Goal: Task Accomplishment & Management: Use online tool/utility

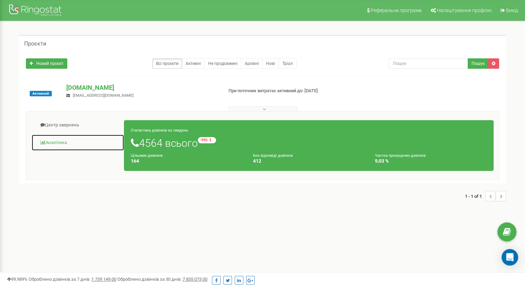
click at [59, 142] on link "Аналiтика" at bounding box center [77, 142] width 93 height 17
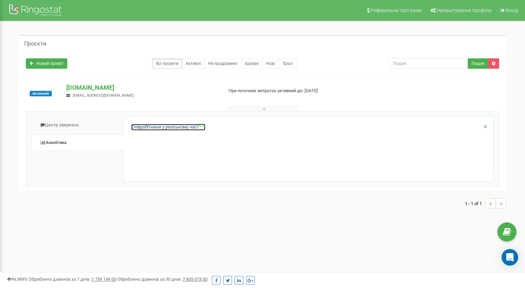
click at [185, 126] on link "Співробітники у реальному часі NEW" at bounding box center [168, 127] width 74 height 7
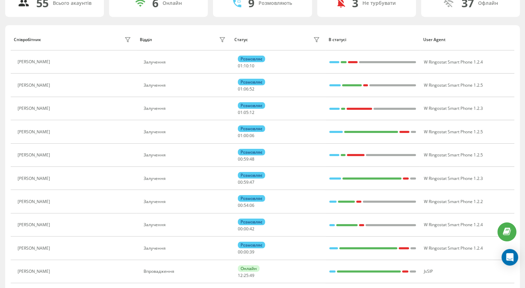
scroll to position [69, 0]
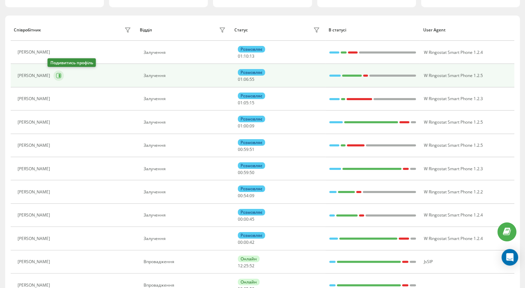
click at [59, 76] on icon at bounding box center [60, 75] width 2 height 3
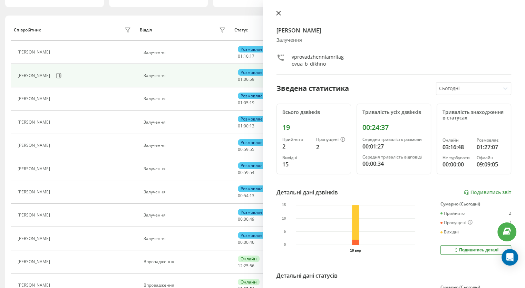
click at [278, 13] on icon at bounding box center [278, 13] width 4 height 4
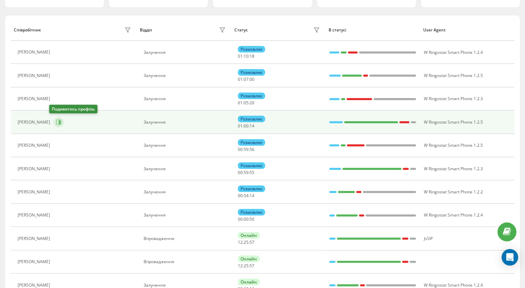
click at [56, 121] on icon at bounding box center [59, 122] width 6 height 6
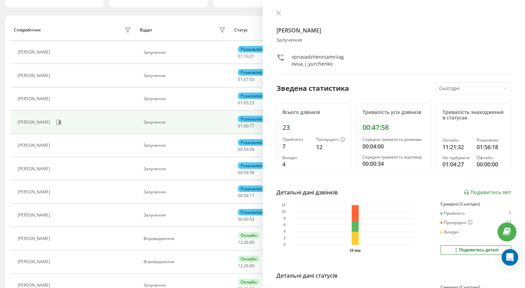
click at [277, 10] on div "Ігор Юрченко Залучення vprovadzhenniamriiagovua_i_yurchenko Зведена статистика …" at bounding box center [394, 144] width 263 height 288
click at [278, 11] on icon at bounding box center [278, 13] width 5 height 5
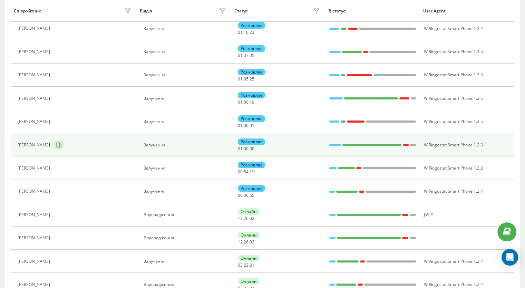
scroll to position [104, 0]
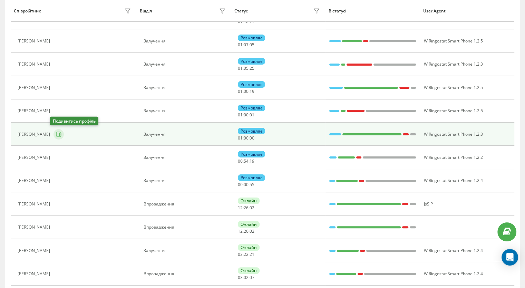
click at [59, 133] on button at bounding box center [59, 134] width 10 height 10
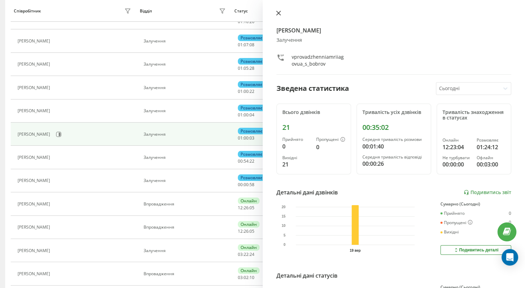
click at [280, 13] on icon at bounding box center [278, 13] width 5 height 5
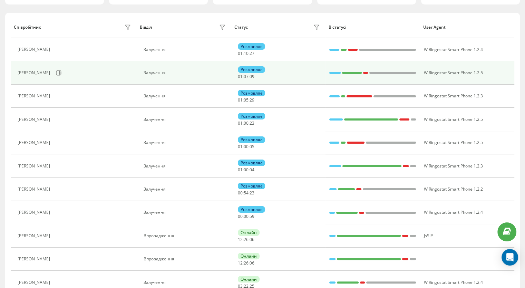
scroll to position [35, 0]
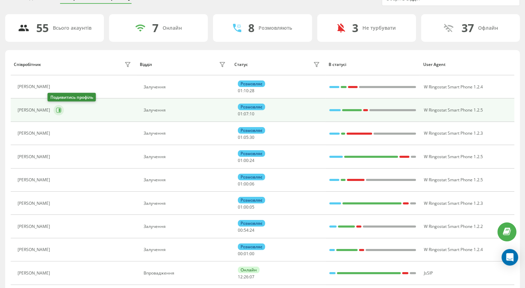
click at [56, 108] on icon at bounding box center [58, 110] width 5 height 5
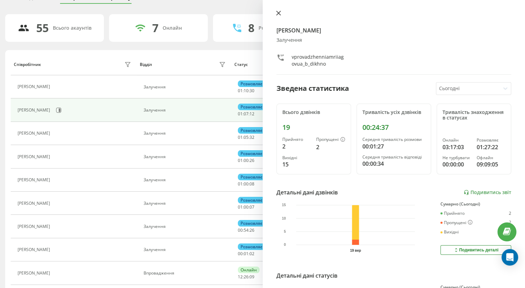
click at [277, 14] on icon at bounding box center [278, 13] width 4 height 4
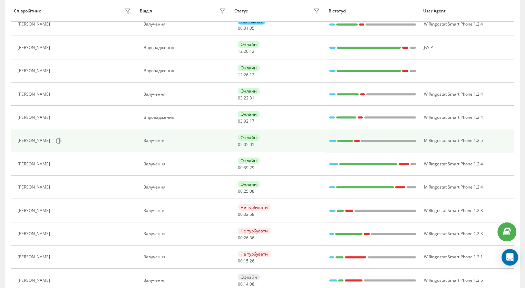
scroll to position [276, 0]
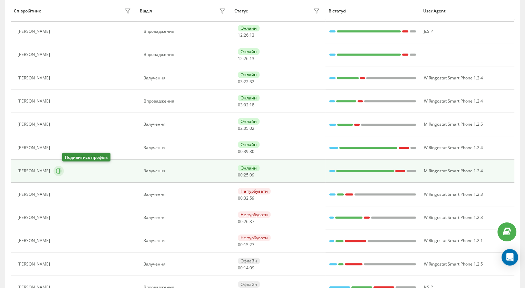
click at [61, 170] on icon at bounding box center [58, 171] width 5 height 5
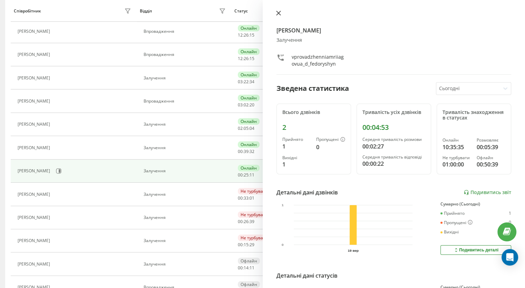
click at [279, 12] on icon at bounding box center [278, 13] width 4 height 4
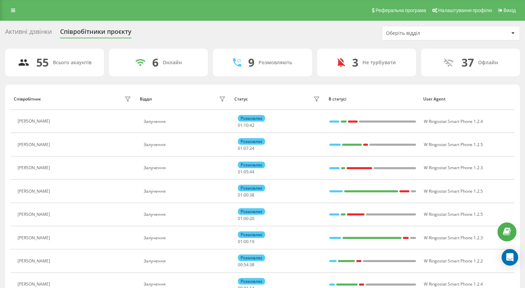
click at [398, 39] on div "Оберіть відділ" at bounding box center [450, 33] width 137 height 14
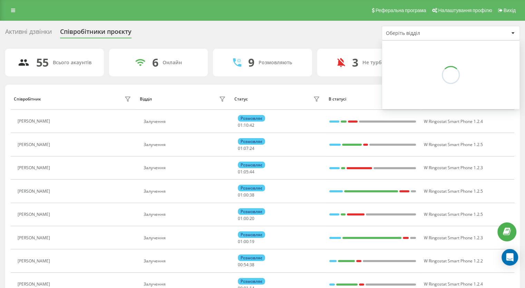
click at [402, 33] on div "Оберіть відділ" at bounding box center [427, 33] width 83 height 6
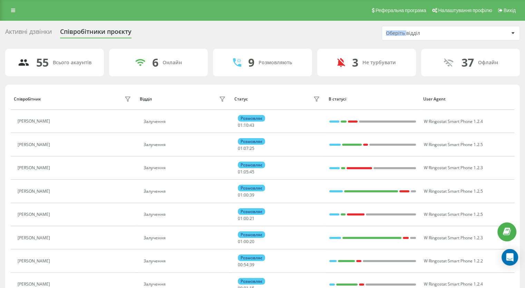
click at [402, 33] on div "Оберіть відділ" at bounding box center [427, 33] width 83 height 6
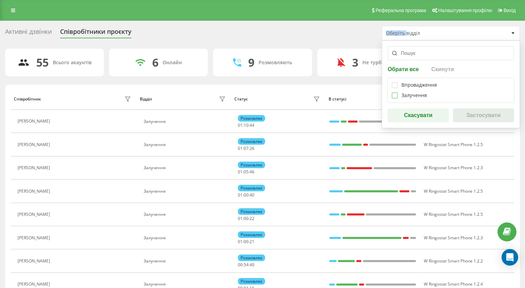
click at [395, 93] on label at bounding box center [395, 93] width 6 height 0
checkbox input "true"
click at [477, 116] on button "Застосувати" at bounding box center [483, 115] width 61 height 14
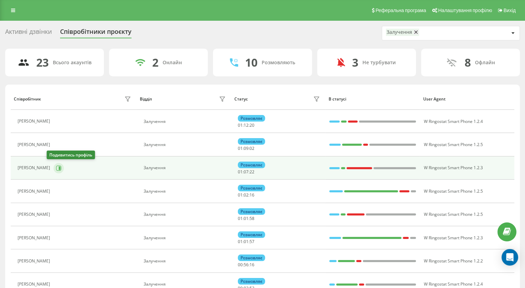
click at [55, 166] on button at bounding box center [59, 168] width 10 height 10
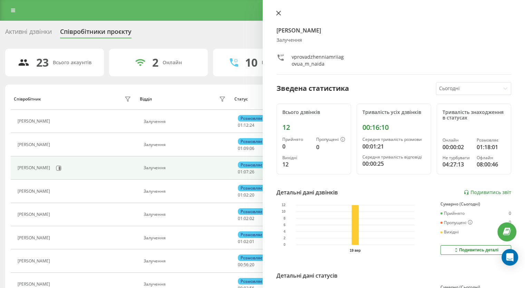
click at [280, 13] on icon at bounding box center [278, 13] width 5 height 5
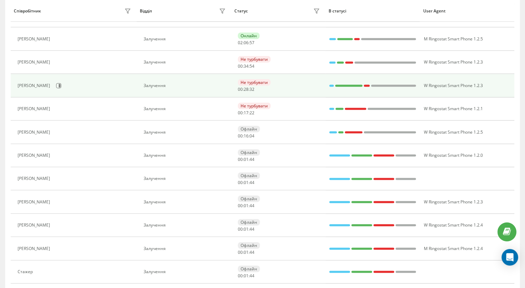
scroll to position [347, 0]
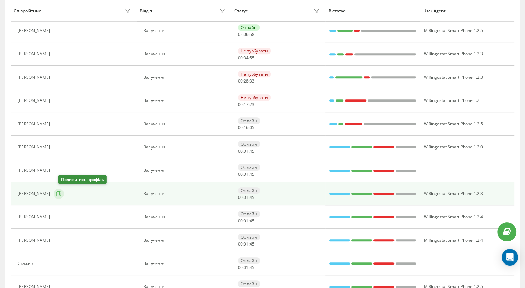
click at [61, 192] on icon at bounding box center [59, 194] width 6 height 6
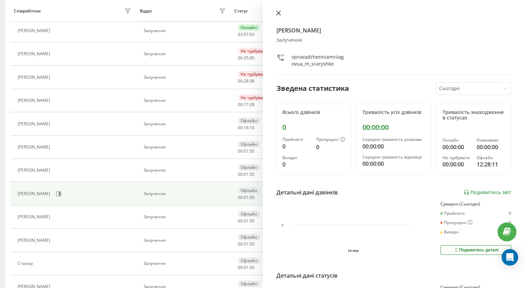
drag, startPoint x: 282, startPoint y: 13, endPoint x: 249, endPoint y: 62, distance: 59.3
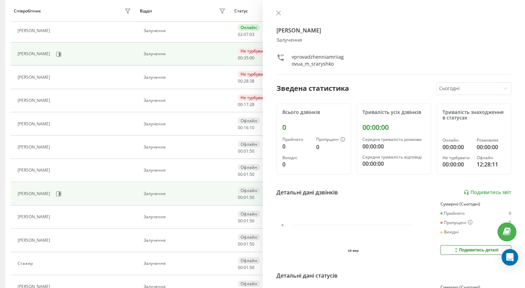
click at [282, 13] on button at bounding box center [278, 13] width 9 height 7
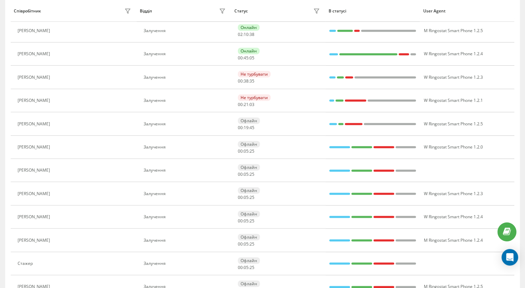
scroll to position [184, 0]
